Goal: Task Accomplishment & Management: Manage account settings

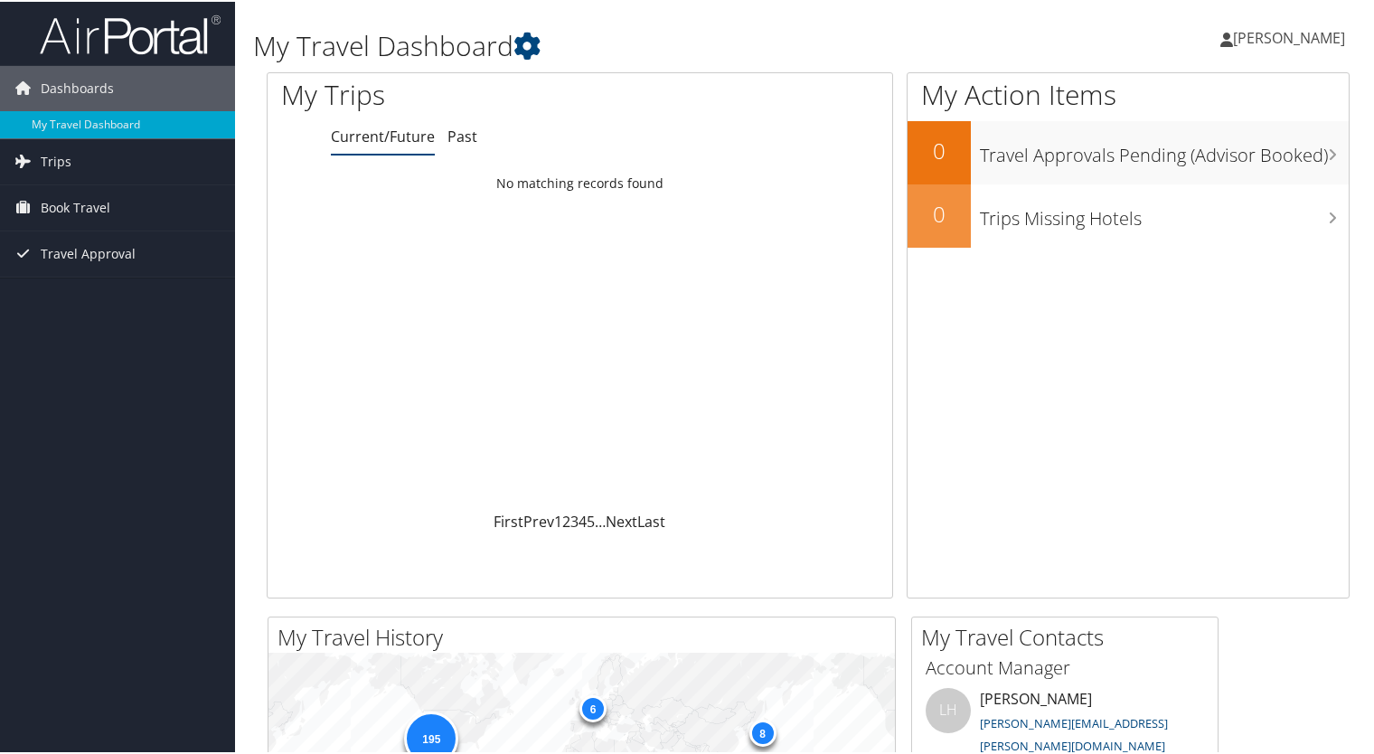
drag, startPoint x: 1373, startPoint y: 232, endPoint x: 1380, endPoint y: 383, distance: 151.1
click at [1373, 383] on html "Menu Dashboards ► My Travel Dashboard Trips ► Current/Future Trips Past Trips T…" at bounding box center [690, 377] width 1381 height 754
click at [1255, 38] on span "[PERSON_NAME]" at bounding box center [1289, 36] width 112 height 20
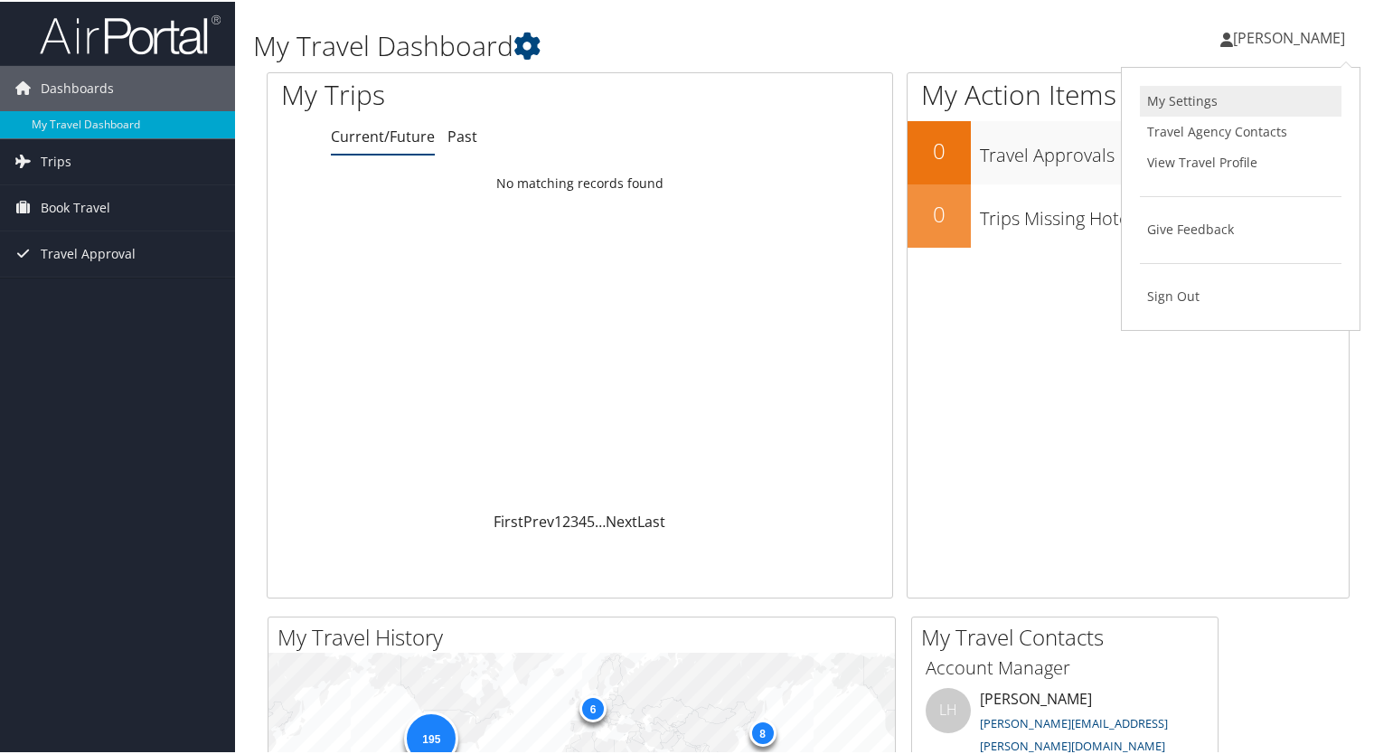
click at [1190, 99] on link "My Settings" at bounding box center [1241, 99] width 202 height 31
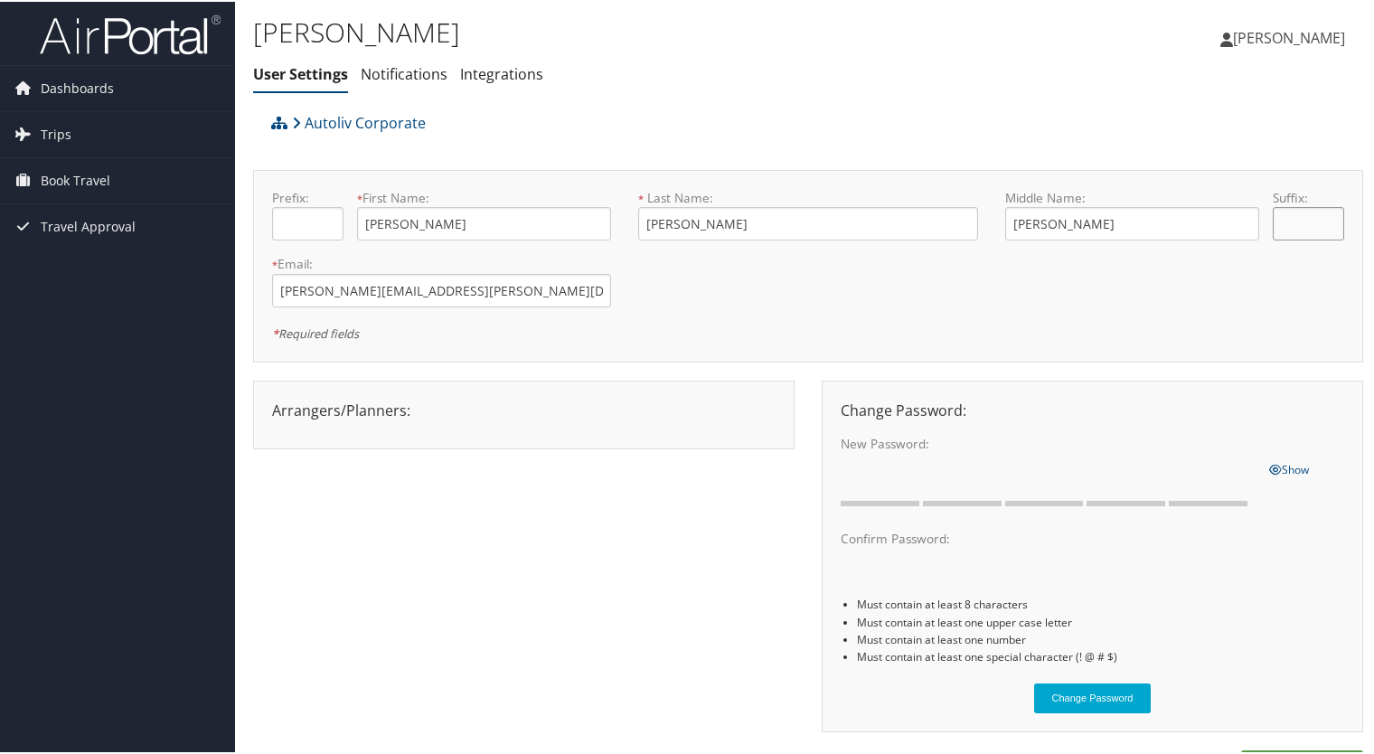
click at [1317, 228] on input "text" at bounding box center [1308, 221] width 71 height 33
type input "S"
click at [300, 220] on input "text" at bounding box center [307, 221] width 71 height 33
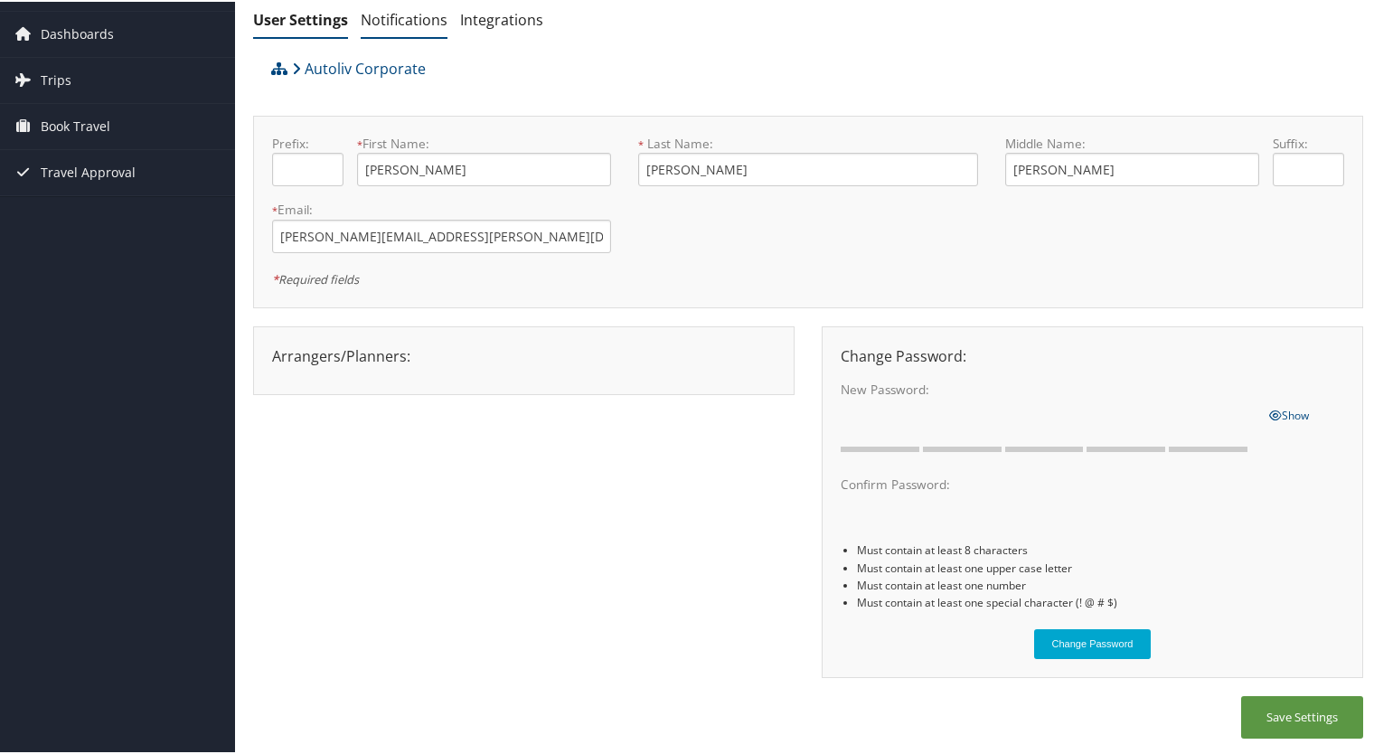
click at [397, 19] on link "Notifications" at bounding box center [404, 18] width 87 height 20
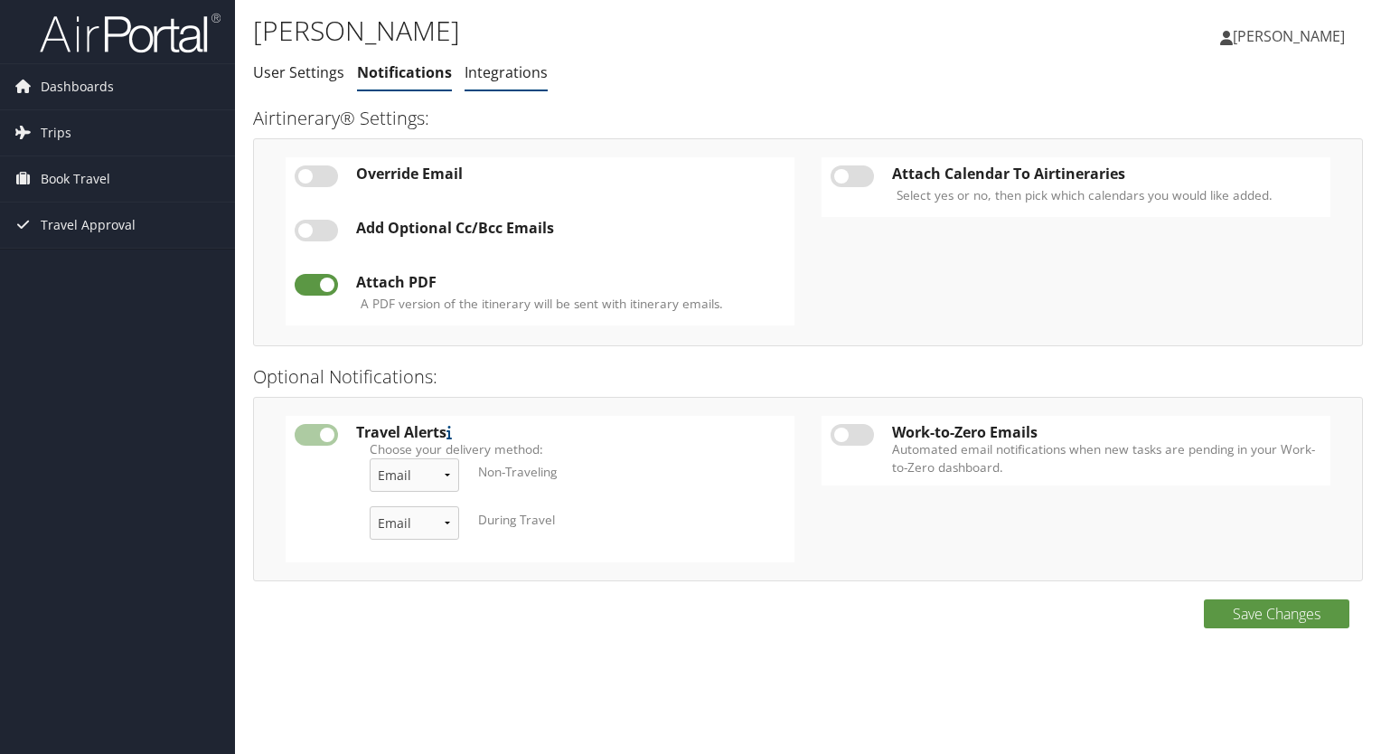
click at [487, 74] on link "Integrations" at bounding box center [506, 72] width 83 height 20
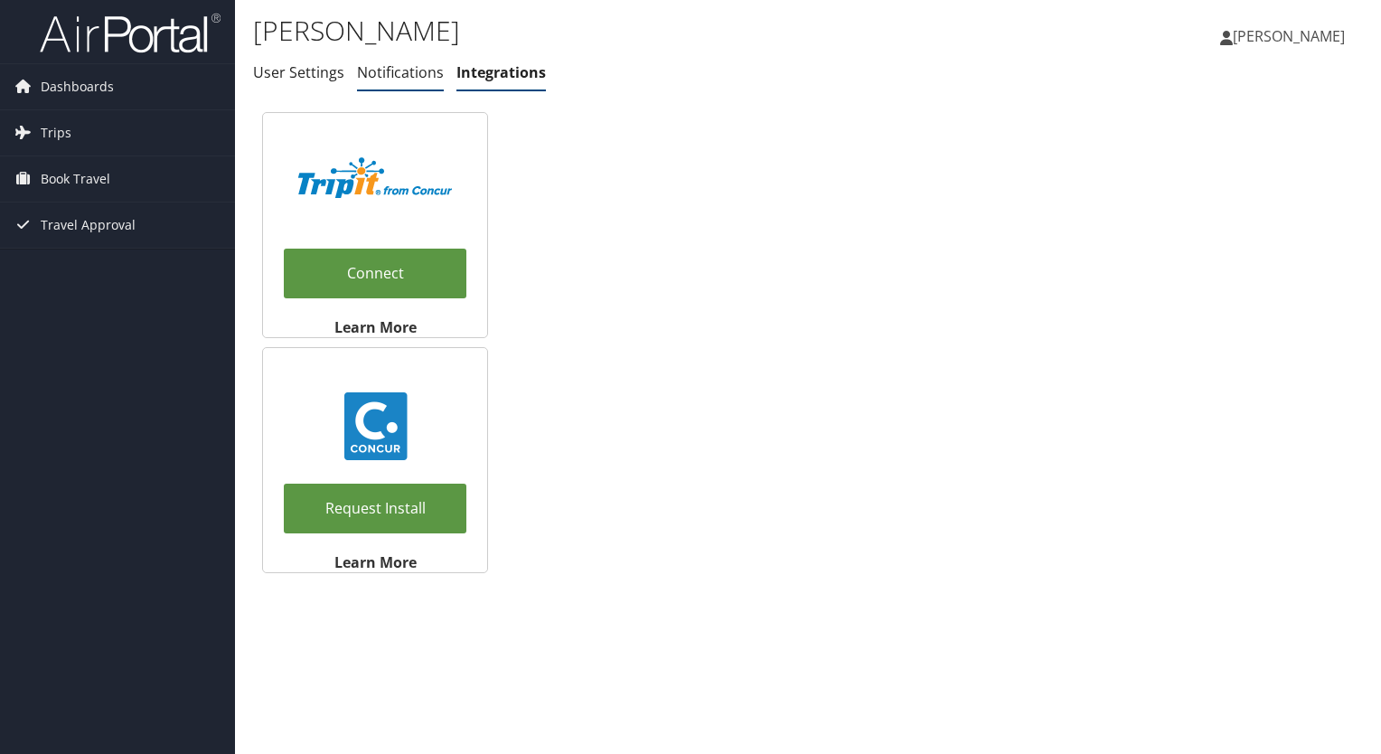
click at [391, 73] on link "Notifications" at bounding box center [400, 72] width 87 height 20
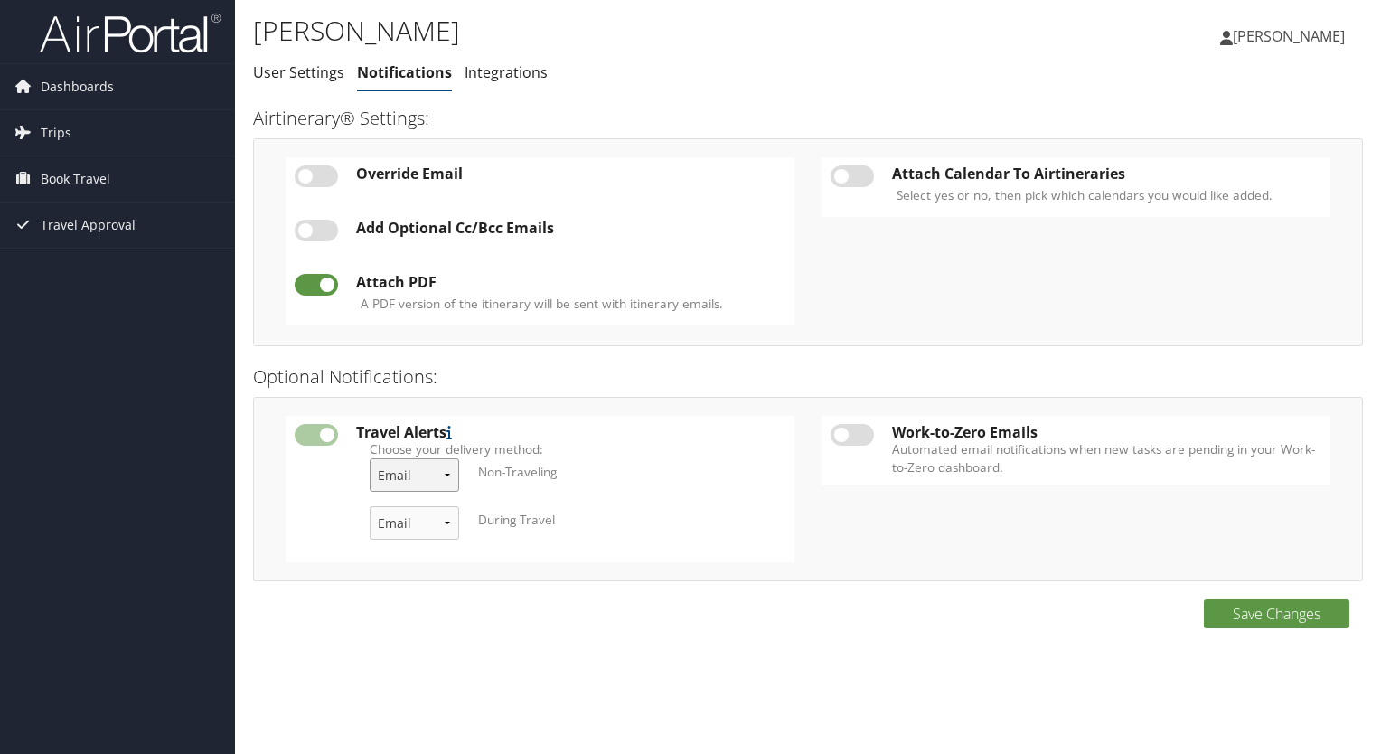
click at [448, 472] on select "Email & Text Text Email" at bounding box center [415, 474] width 90 height 33
click at [370, 458] on select "Email & Text Text Email" at bounding box center [415, 474] width 90 height 33
click at [488, 78] on link "Integrations" at bounding box center [506, 72] width 83 height 20
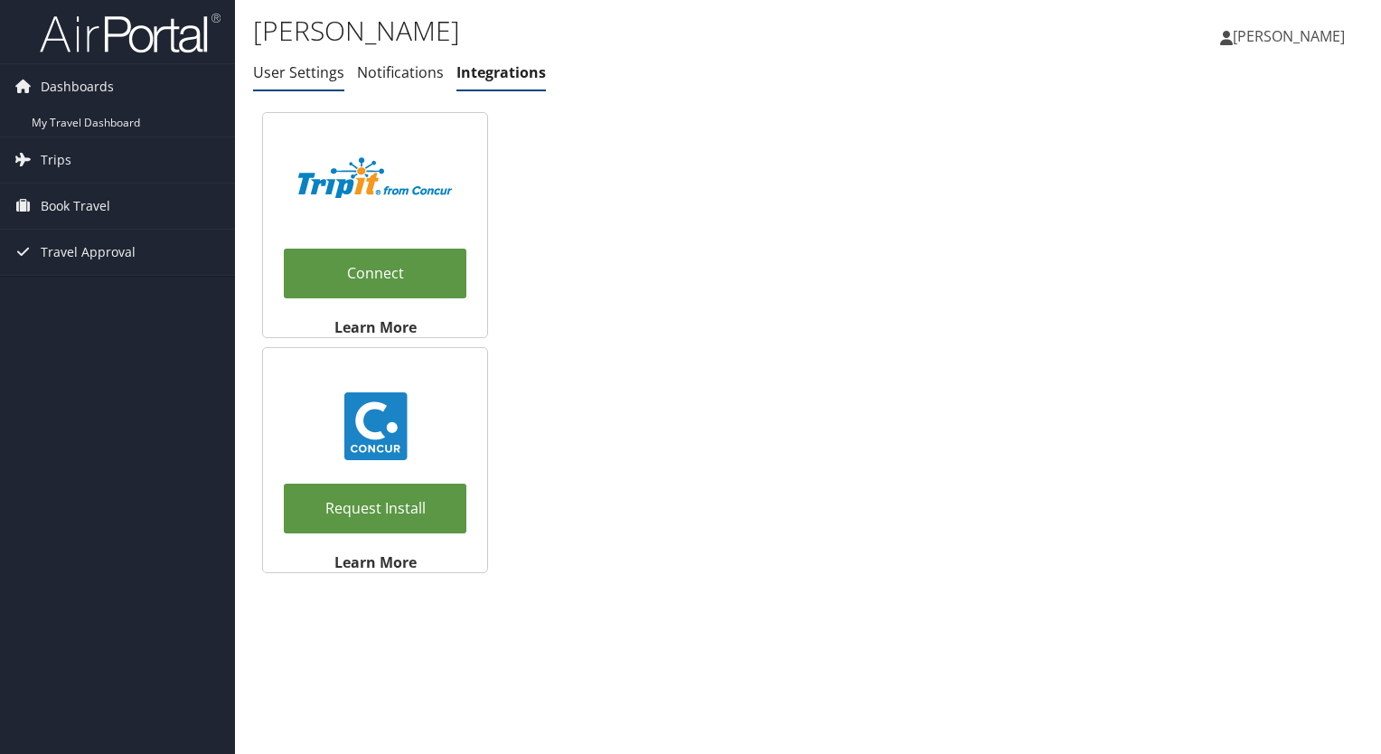
click at [278, 76] on link "User Settings" at bounding box center [298, 72] width 91 height 20
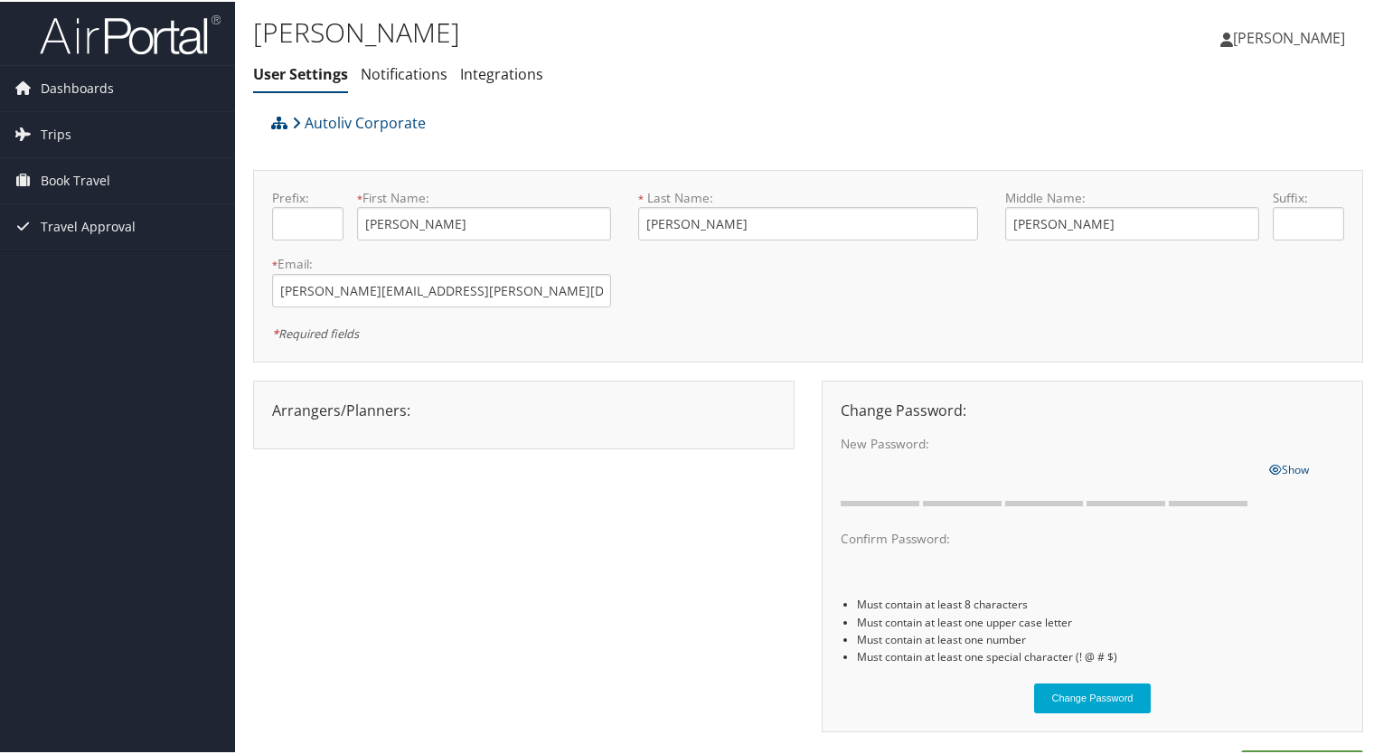
scroll to position [54, 0]
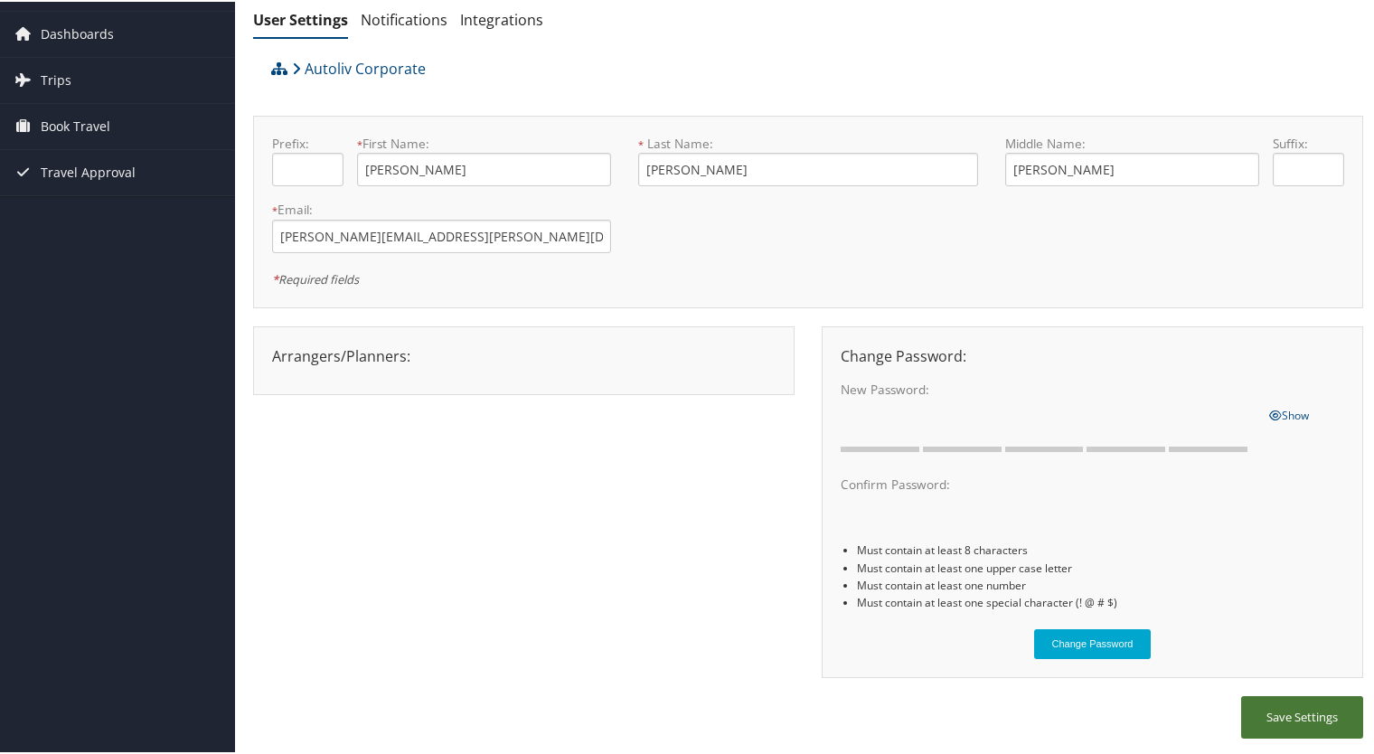
click at [1302, 710] on button "Save Settings" at bounding box center [1302, 715] width 122 height 42
click at [295, 64] on icon at bounding box center [296, 67] width 9 height 14
click at [79, 175] on span "Travel Approval" at bounding box center [88, 170] width 95 height 45
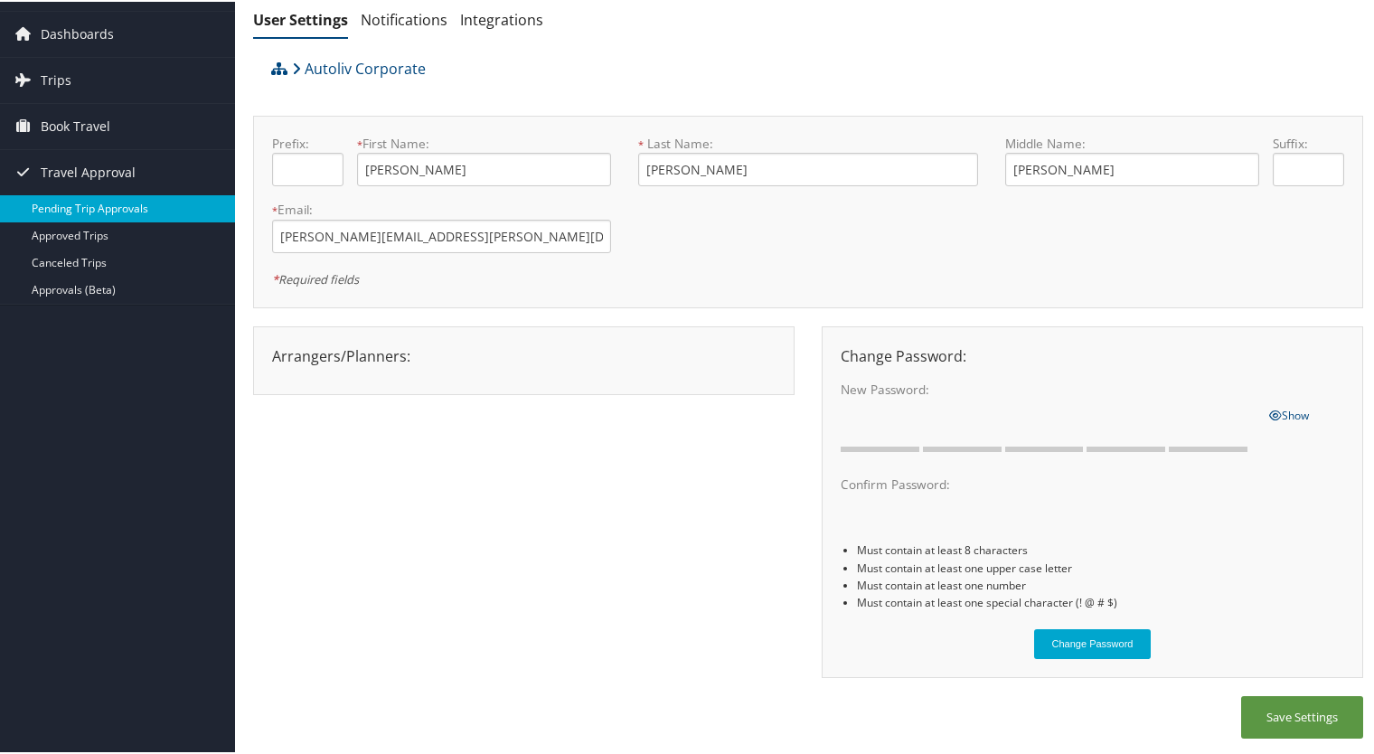
click at [74, 213] on link "Pending Trip Approvals" at bounding box center [117, 206] width 235 height 27
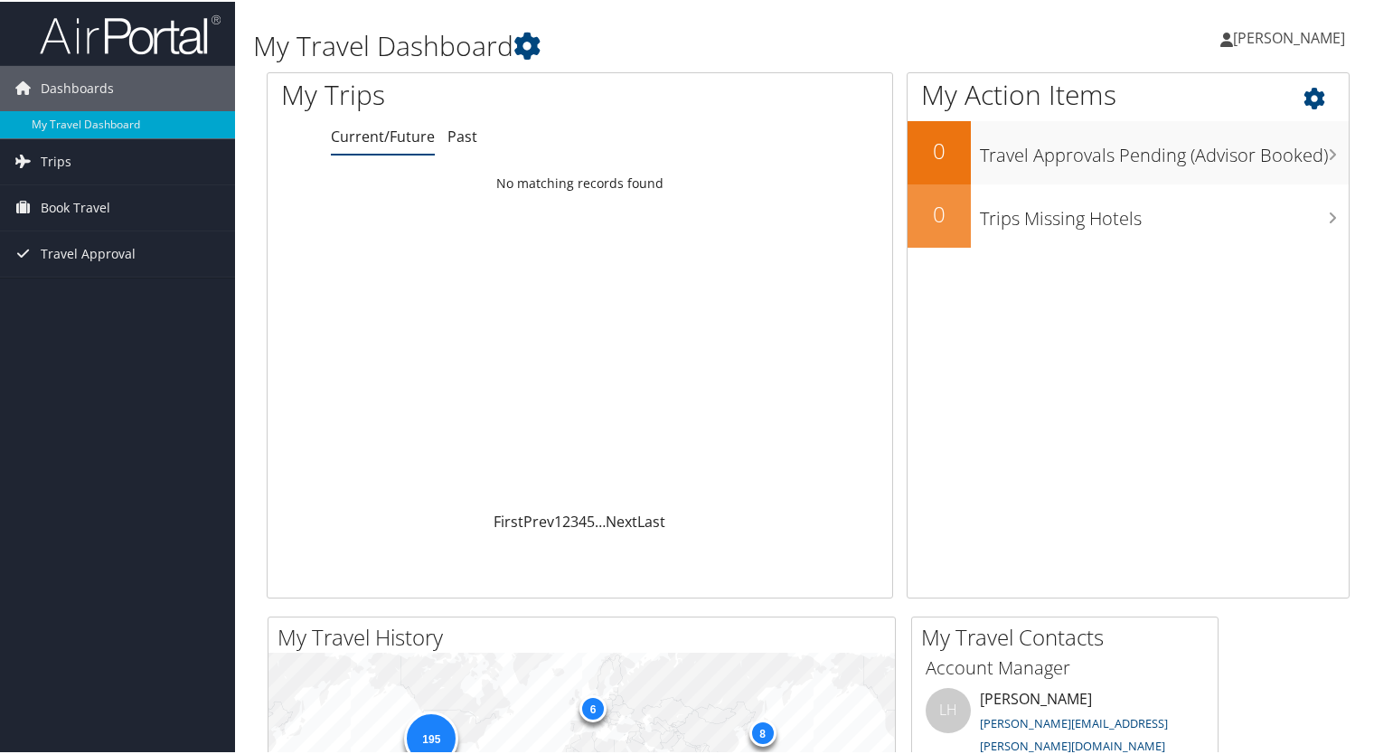
click at [1308, 89] on icon at bounding box center [1330, 92] width 53 height 31
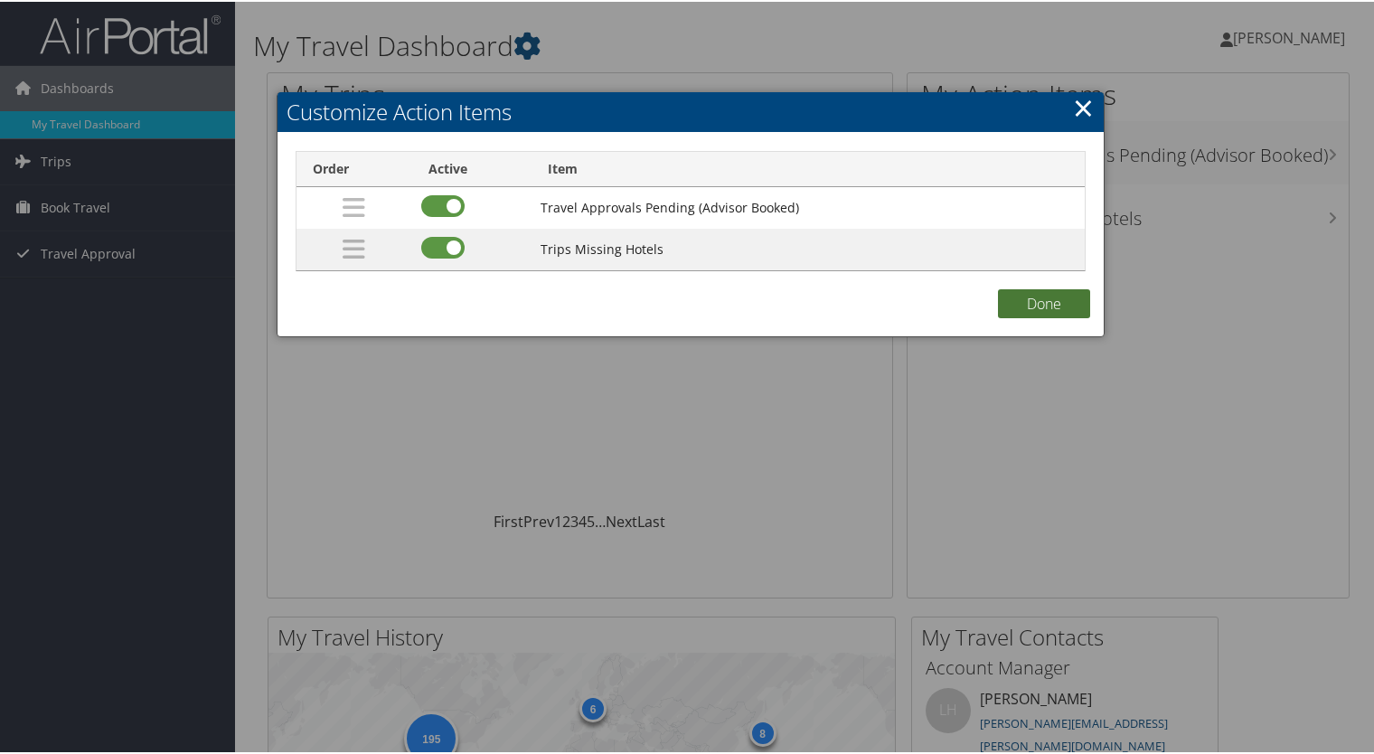
click at [1049, 298] on button "Done" at bounding box center [1044, 301] width 92 height 29
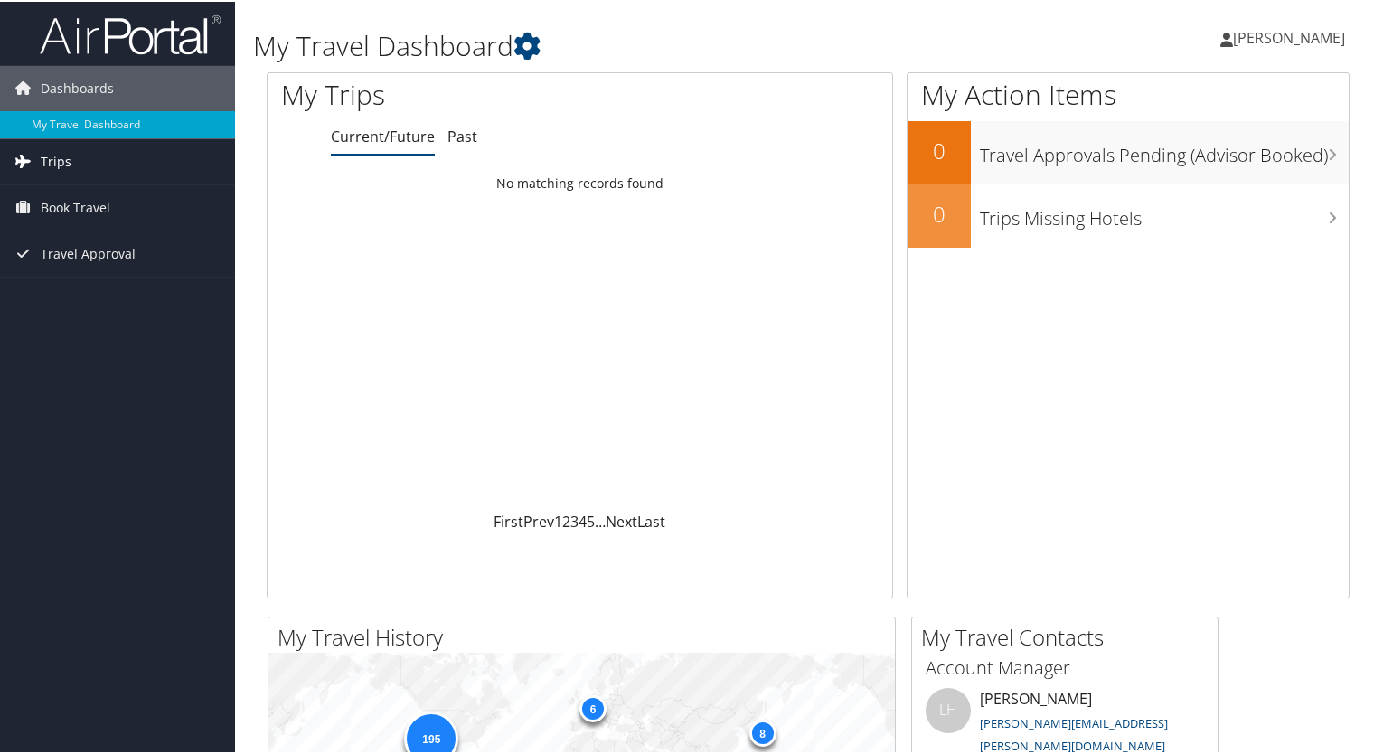
click at [57, 162] on span "Trips" at bounding box center [56, 159] width 31 height 45
click at [71, 286] on span "Book Travel" at bounding box center [76, 287] width 70 height 45
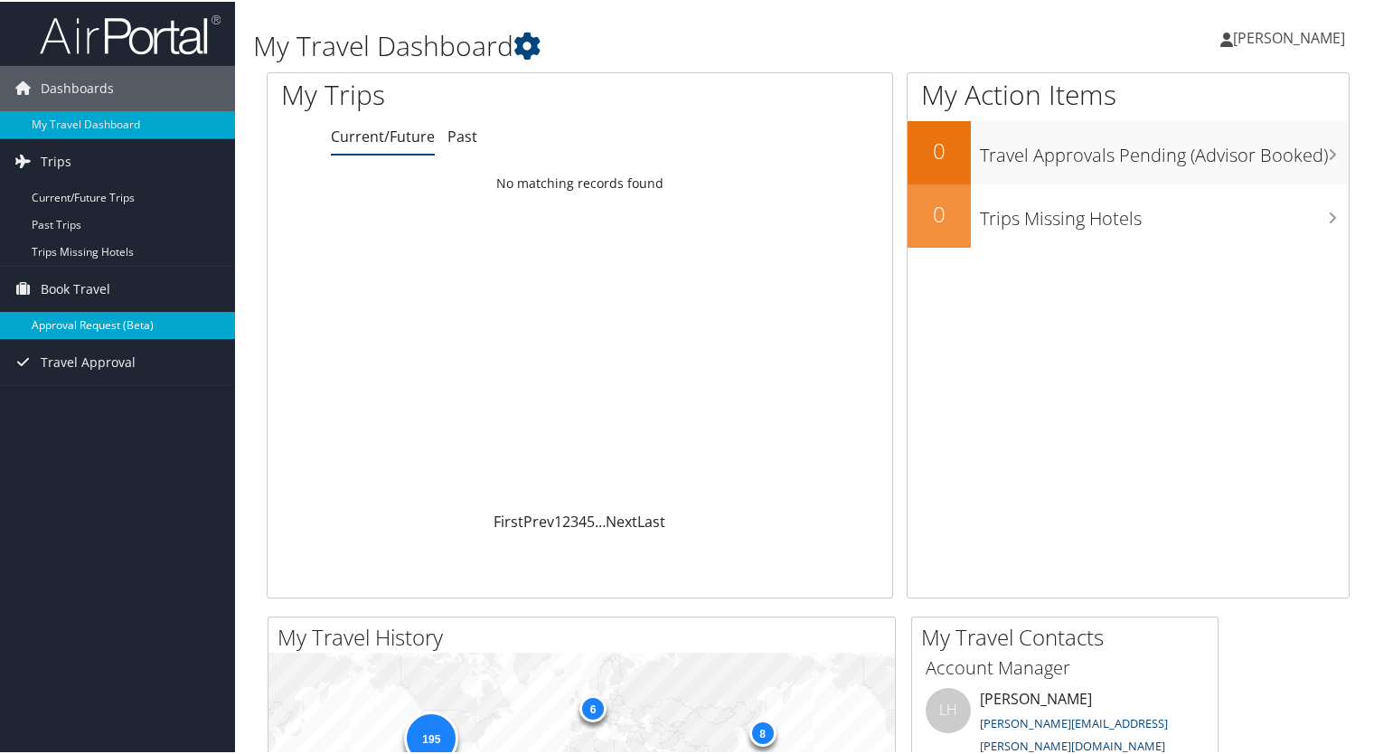
click at [72, 325] on link "Approval Request (Beta)" at bounding box center [117, 323] width 235 height 27
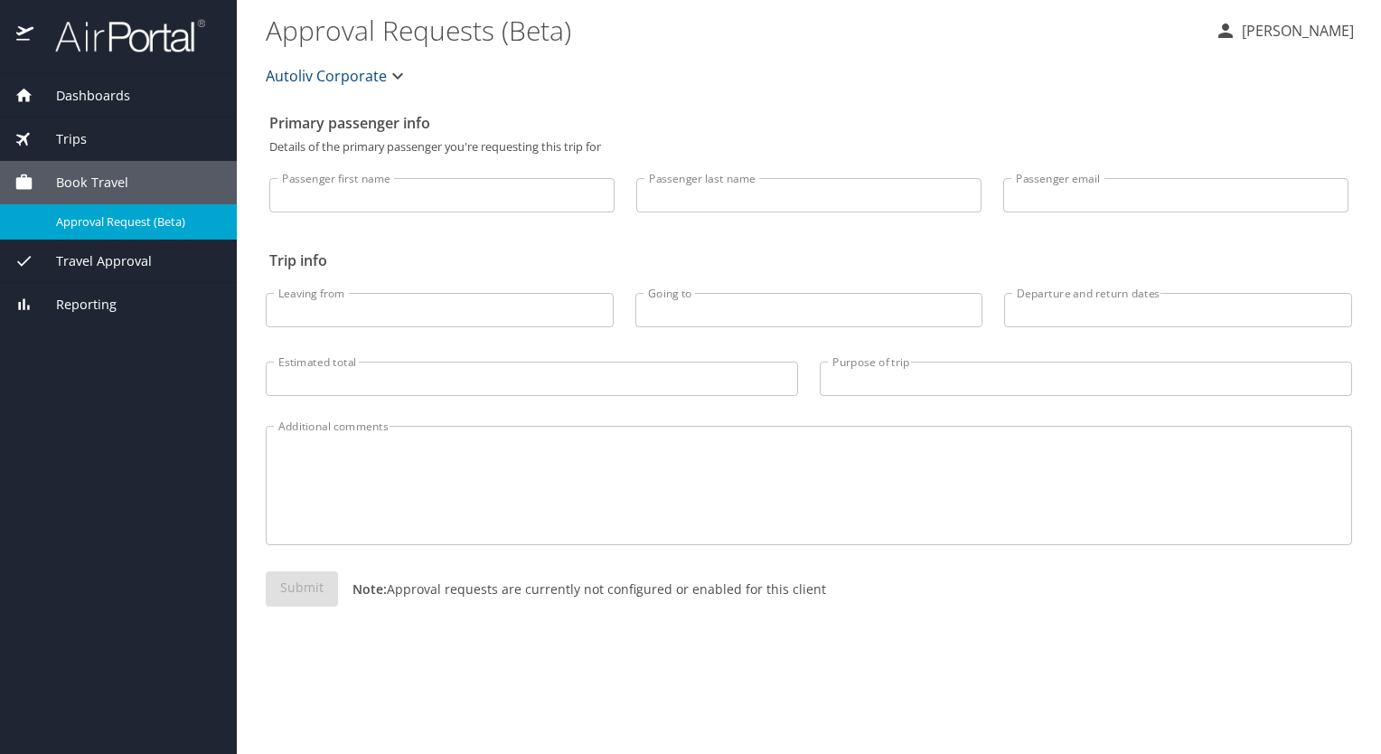
click at [107, 93] on span "Dashboards" at bounding box center [81, 96] width 97 height 20
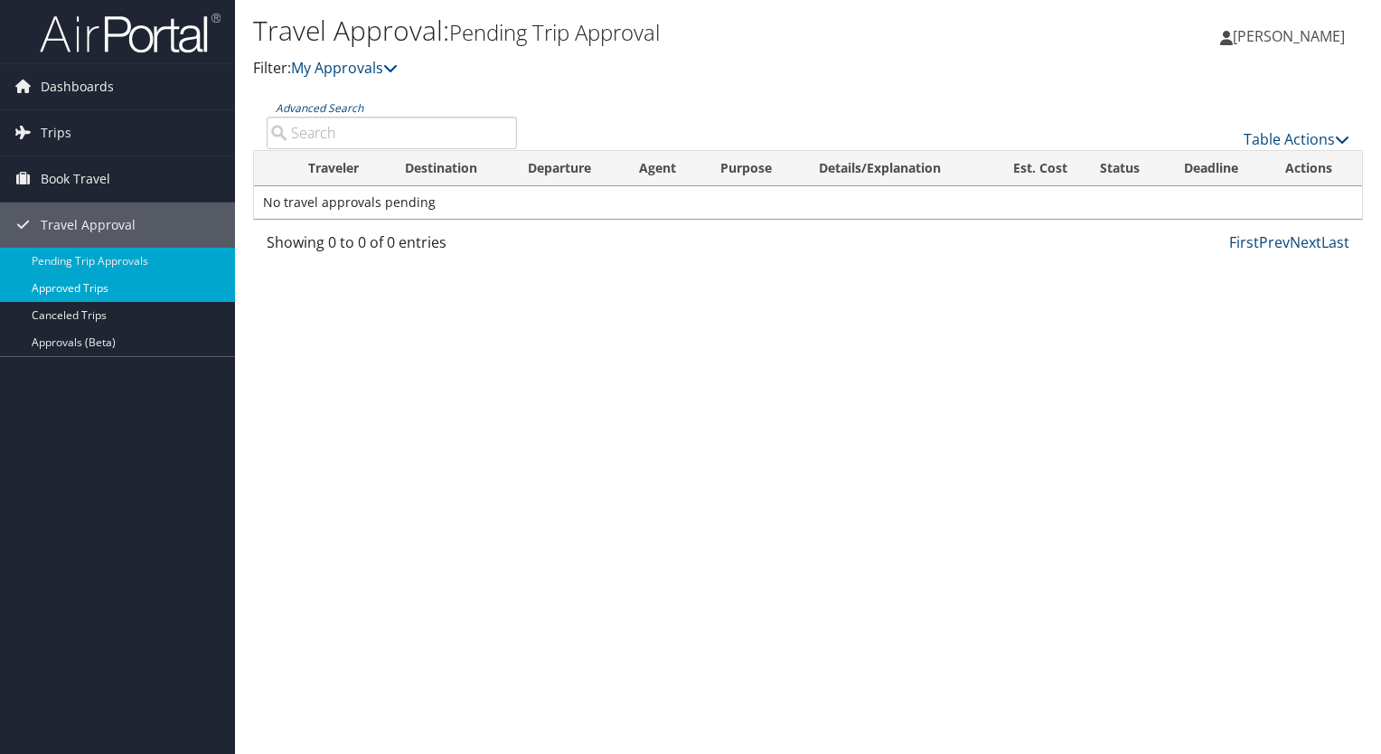
click at [80, 287] on link "Approved Trips" at bounding box center [117, 288] width 235 height 27
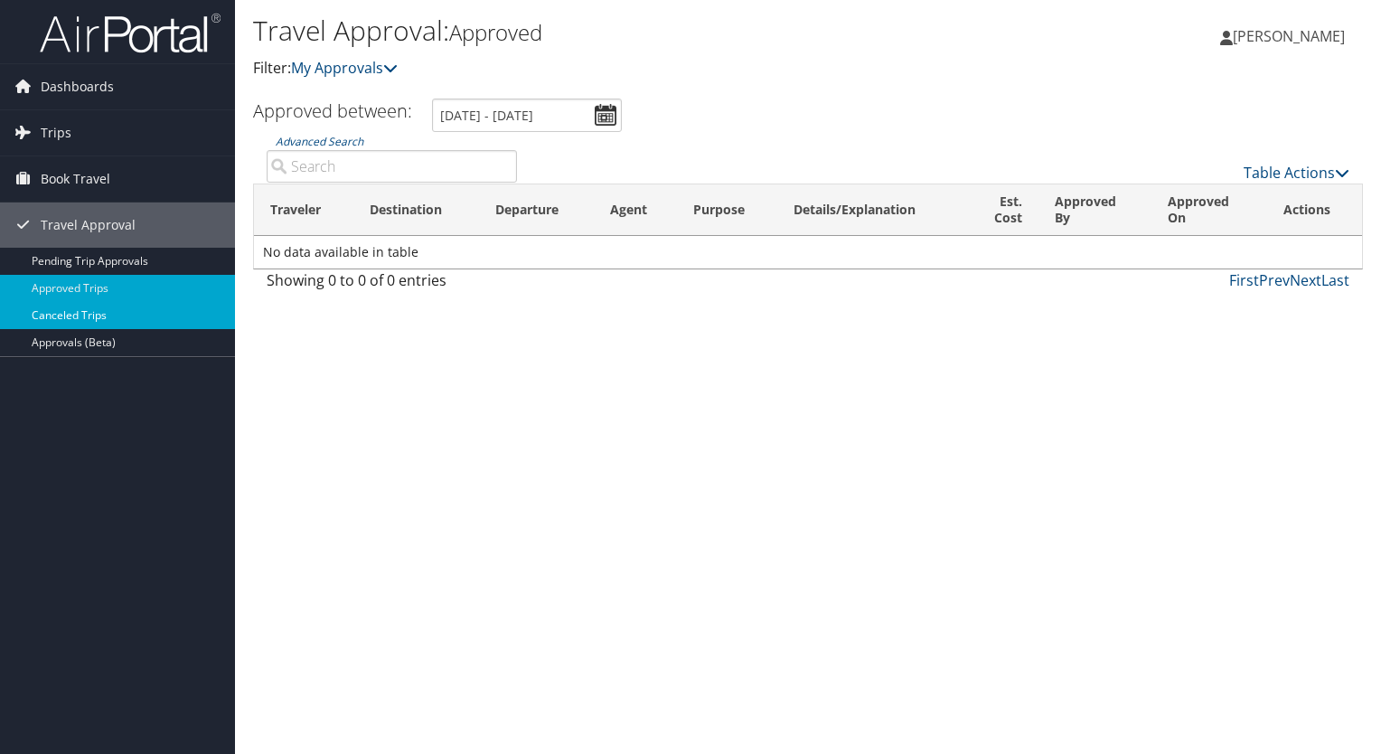
click at [90, 316] on link "Canceled Trips" at bounding box center [117, 315] width 235 height 27
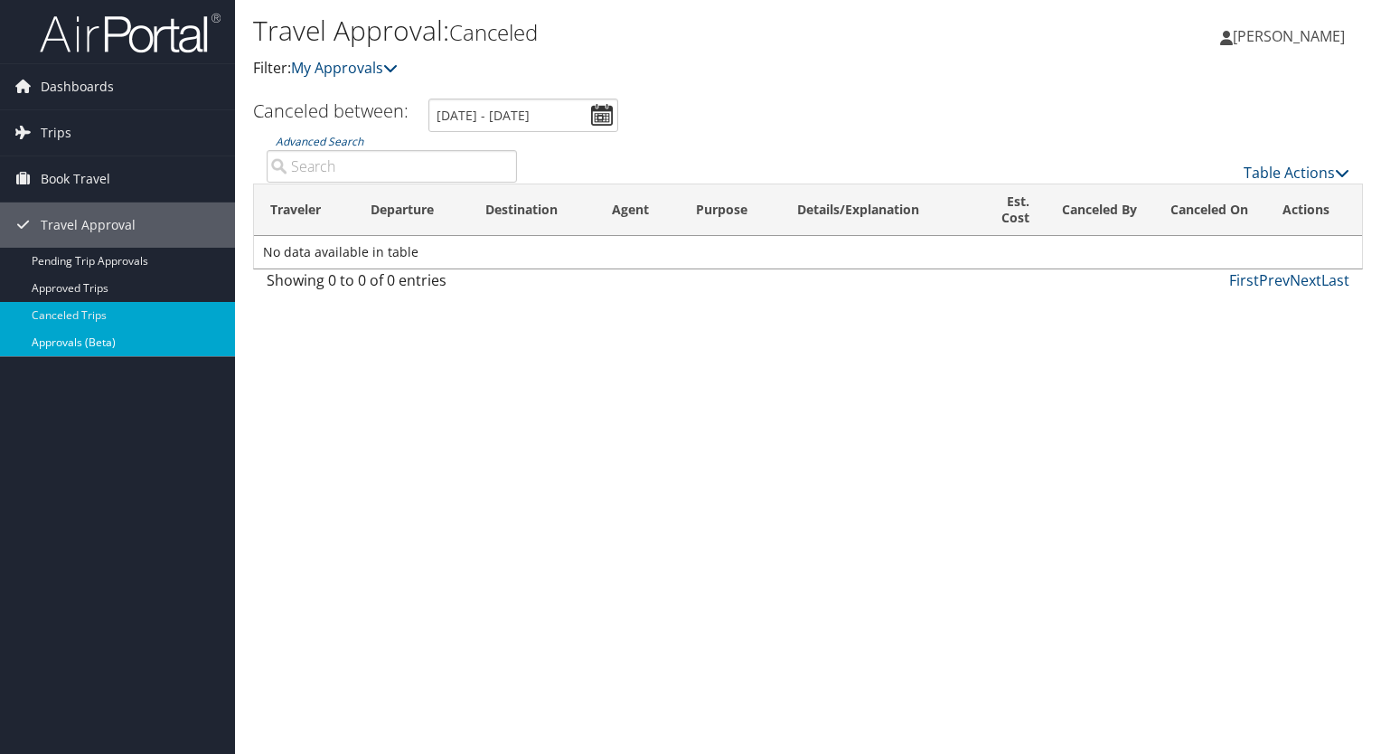
click at [85, 340] on link "Approvals (Beta)" at bounding box center [117, 342] width 235 height 27
